Goal: Navigation & Orientation: Understand site structure

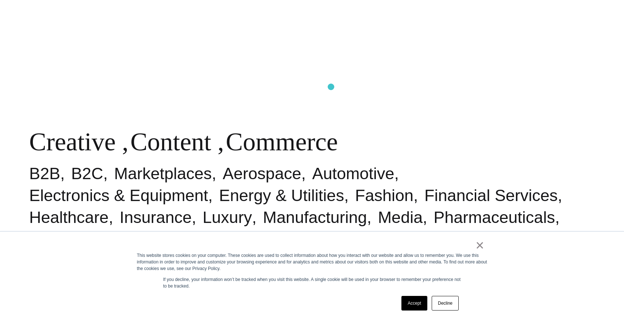
scroll to position [427, 0]
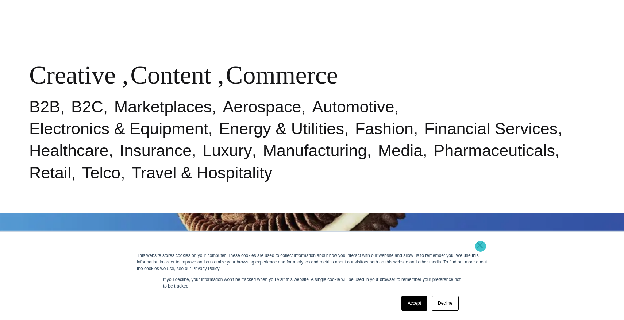
click at [480, 246] on link "×" at bounding box center [479, 245] width 9 height 7
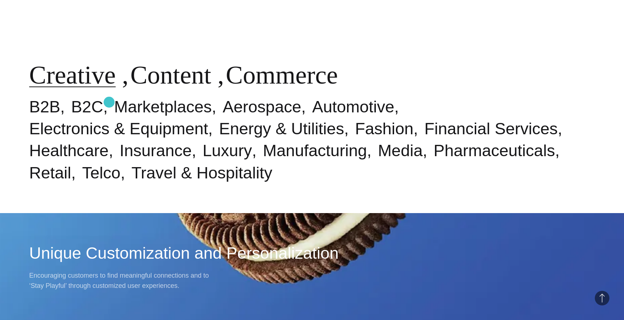
click at [109, 89] on link "Creative" at bounding box center [72, 75] width 86 height 28
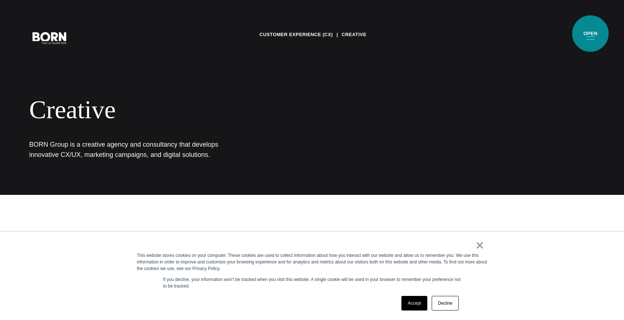
click at [590, 34] on button "Primary Menu" at bounding box center [590, 37] width 18 height 15
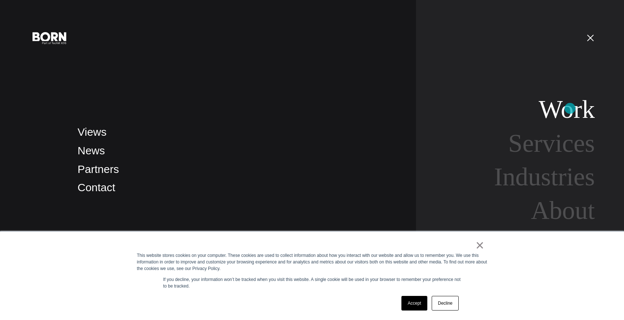
click at [570, 108] on link "Work" at bounding box center [566, 109] width 56 height 28
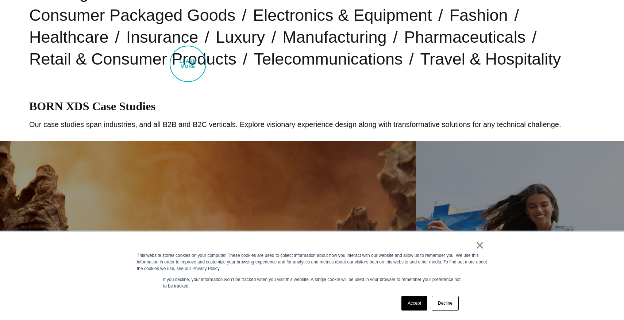
scroll to position [177, 0]
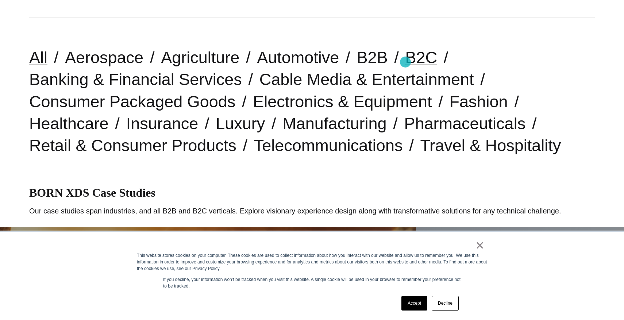
click at [405, 62] on link "B2C" at bounding box center [421, 57] width 32 height 19
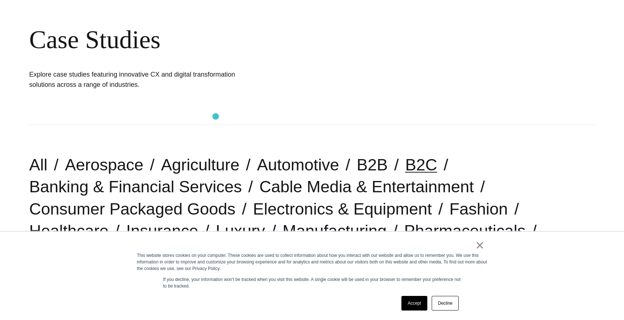
scroll to position [93, 0]
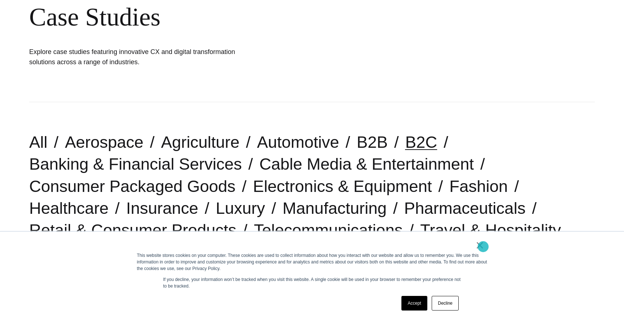
click at [483, 247] on link "×" at bounding box center [479, 245] width 9 height 7
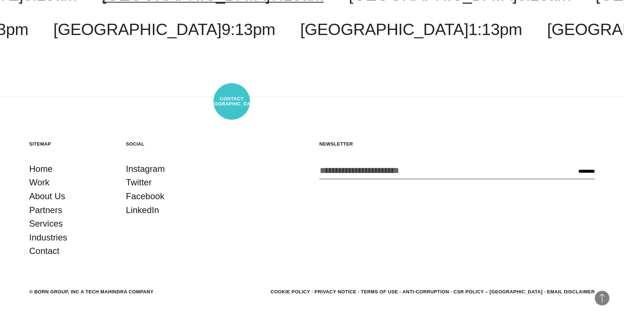
scroll to position [2517, 0]
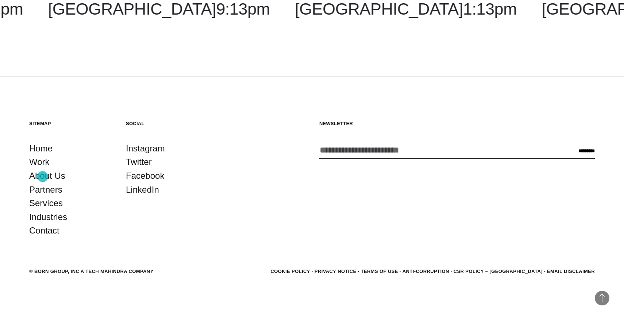
click at [43, 177] on link "About Us" at bounding box center [47, 176] width 36 height 14
